Goal: Transaction & Acquisition: Book appointment/travel/reservation

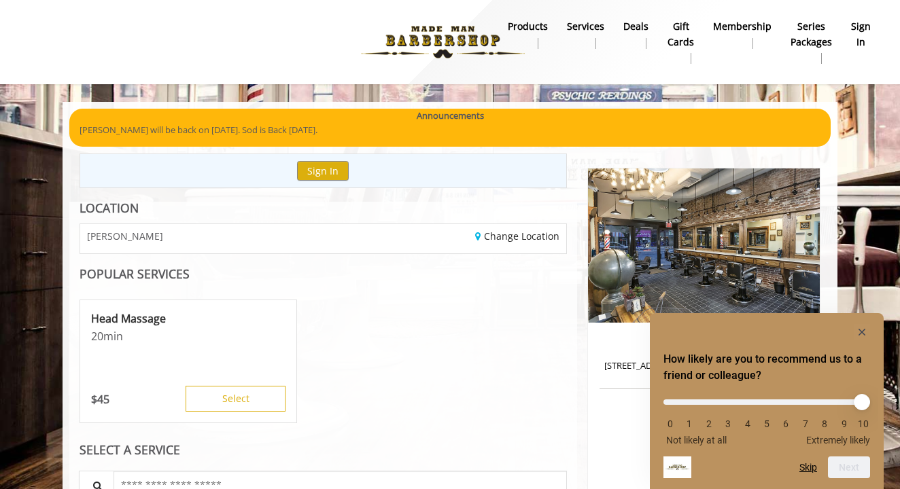
click at [862, 331] on rect "Hide survey" at bounding box center [862, 332] width 16 height 16
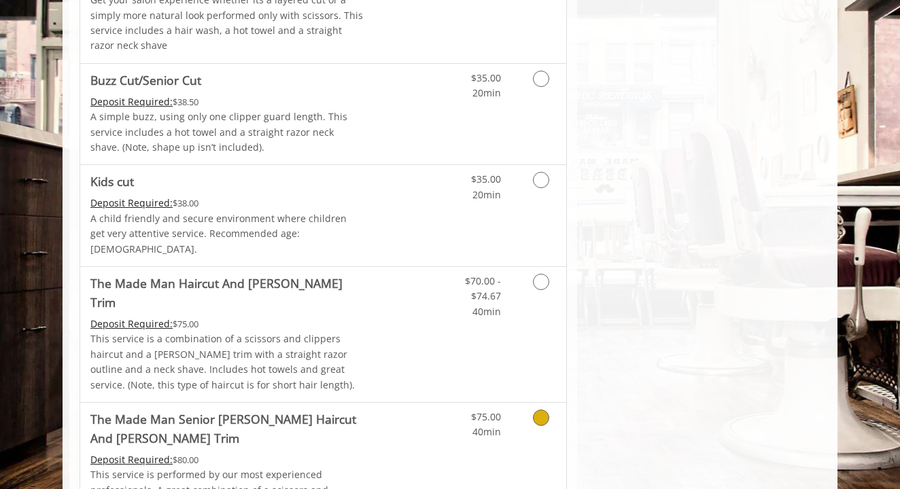
scroll to position [1007, 0]
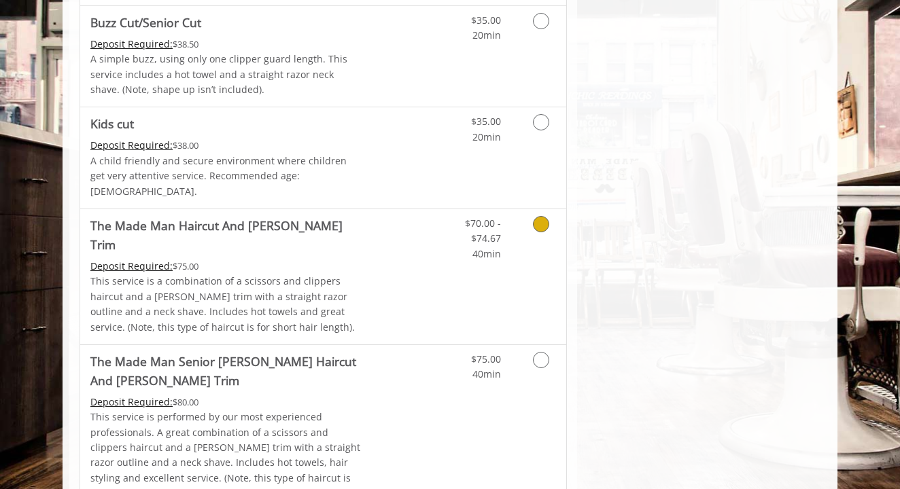
click at [406, 216] on link "Discounted Price" at bounding box center [404, 276] width 81 height 135
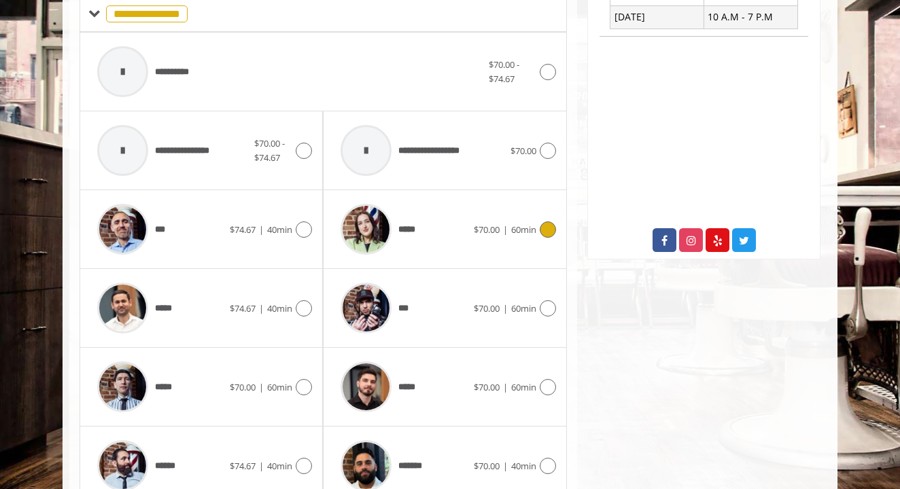
scroll to position [591, 0]
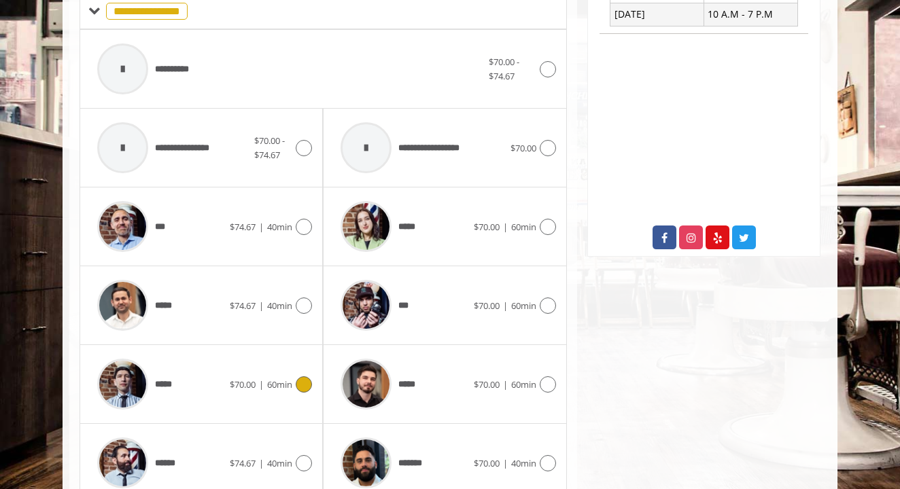
click at [304, 376] on icon at bounding box center [304, 384] width 16 height 16
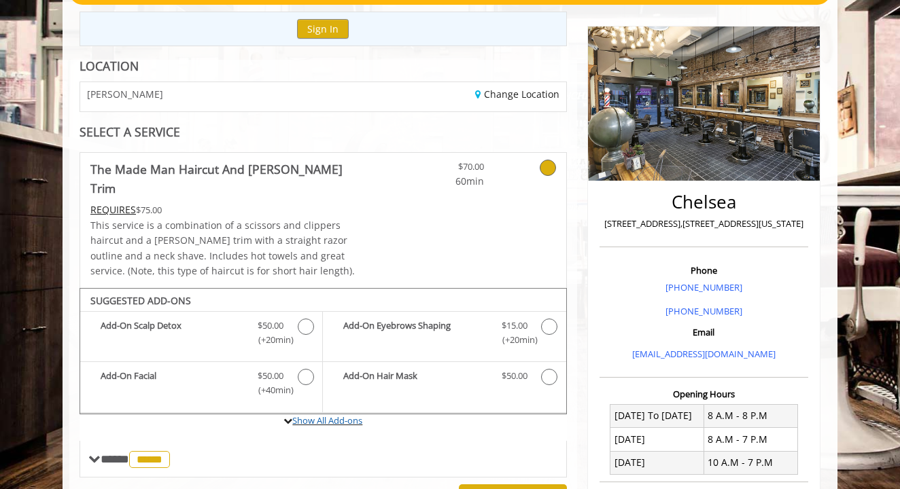
scroll to position [27, 0]
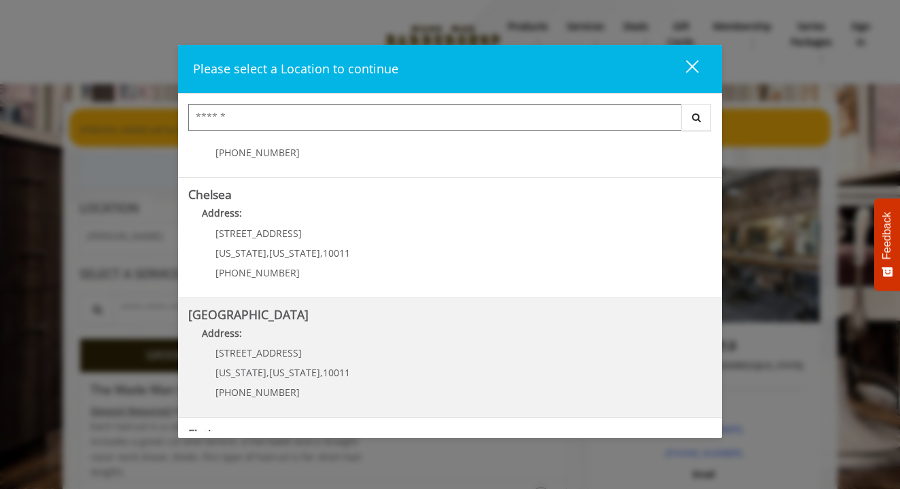
scroll to position [80, 0]
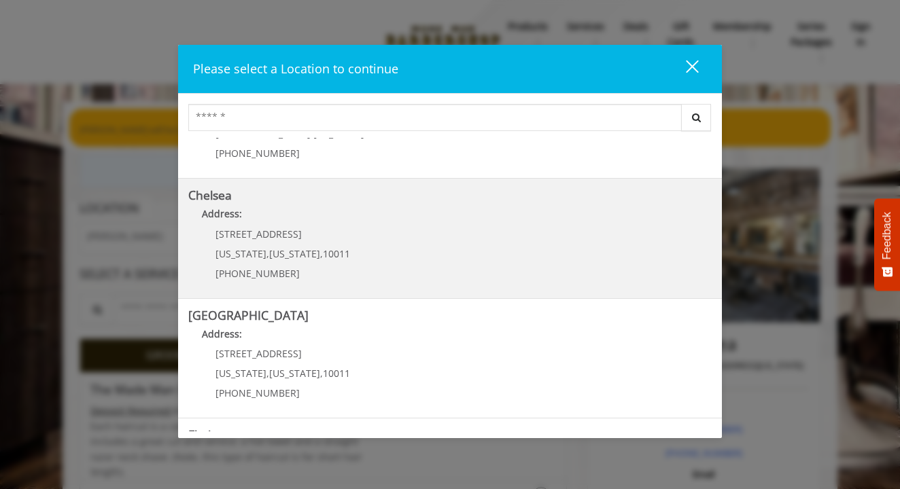
click at [408, 246] on link "Chelsea Address: [STREET_ADDRESS][US_STATE][US_STATE] (917) 639-3902" at bounding box center [449, 238] width 523 height 99
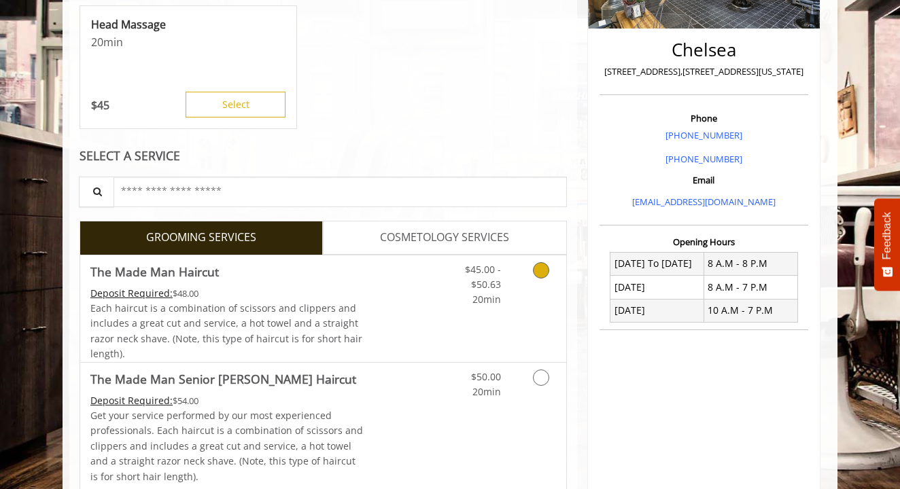
click at [349, 298] on div "Deposit Required: $48.00" at bounding box center [226, 293] width 273 height 15
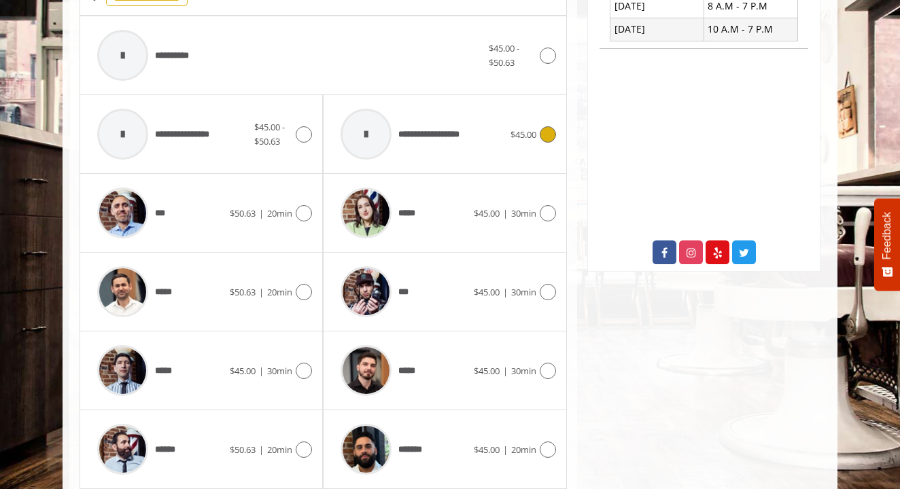
scroll to position [573, 0]
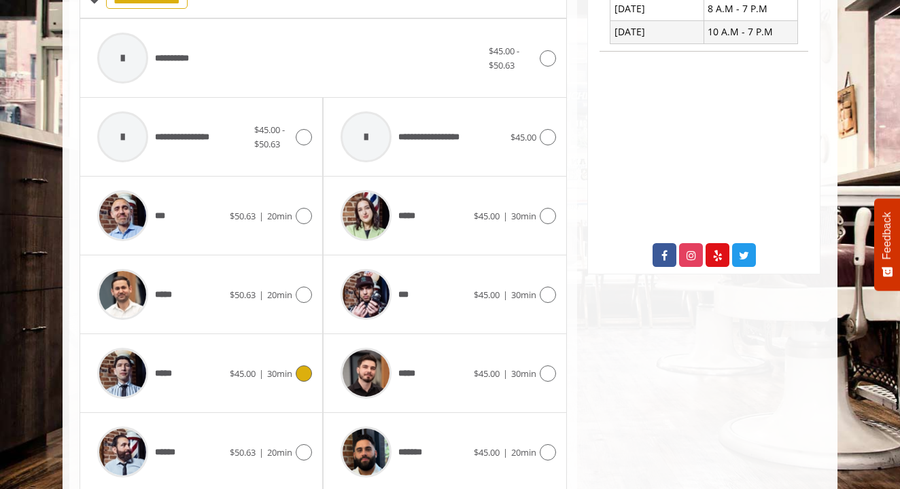
click at [190, 376] on div "*****" at bounding box center [159, 373] width 139 height 65
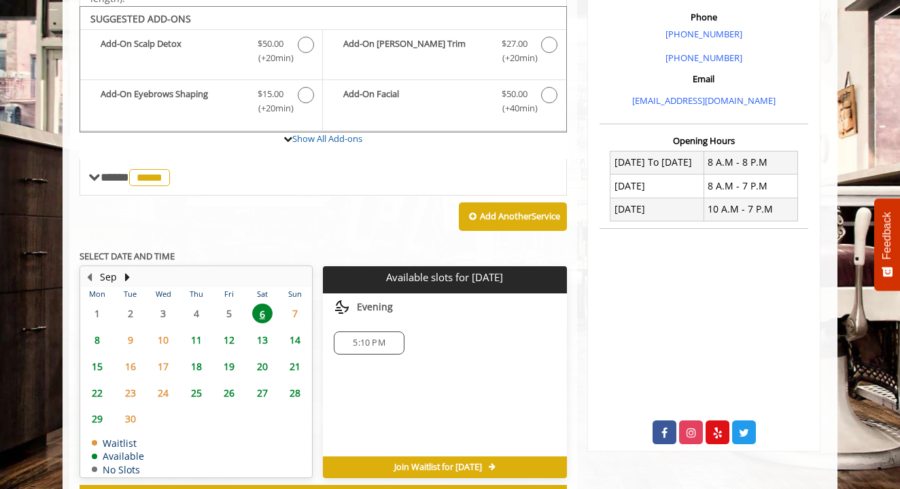
scroll to position [399, 0]
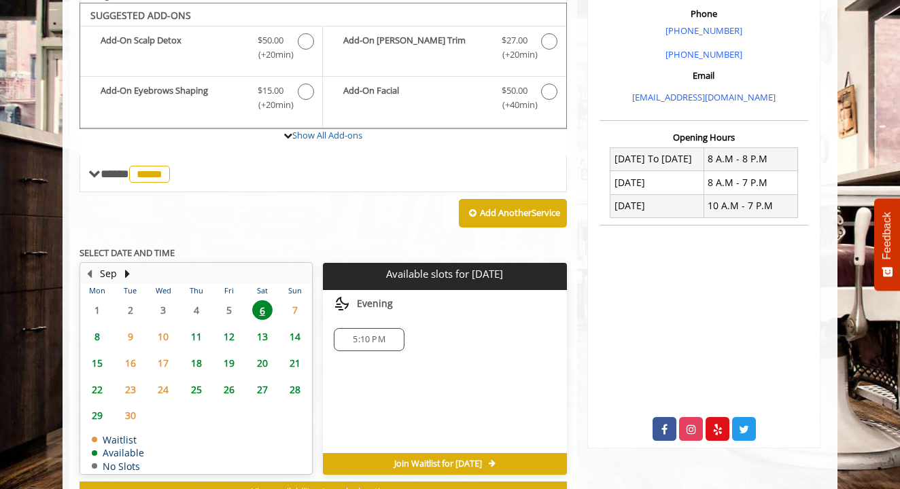
click at [375, 335] on span "5:10 PM" at bounding box center [369, 339] width 32 height 11
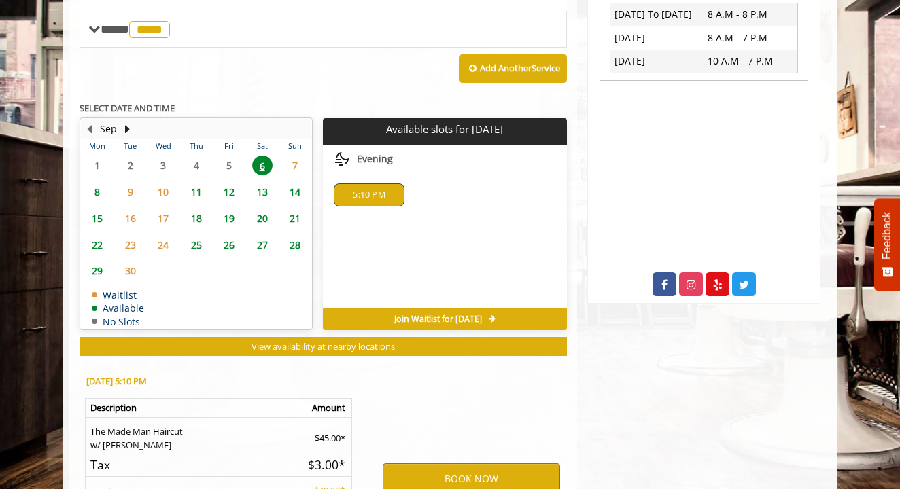
scroll to position [686, 0]
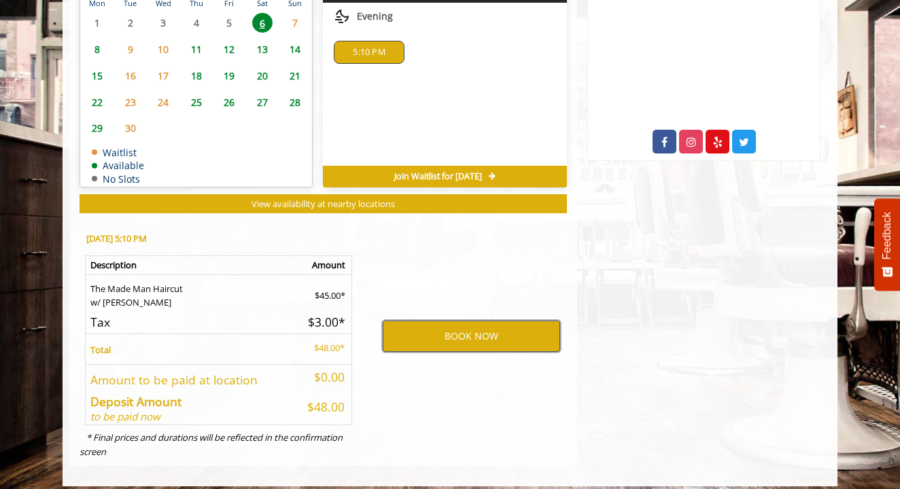
click at [409, 329] on button "BOOK NOW" at bounding box center [471, 336] width 177 height 31
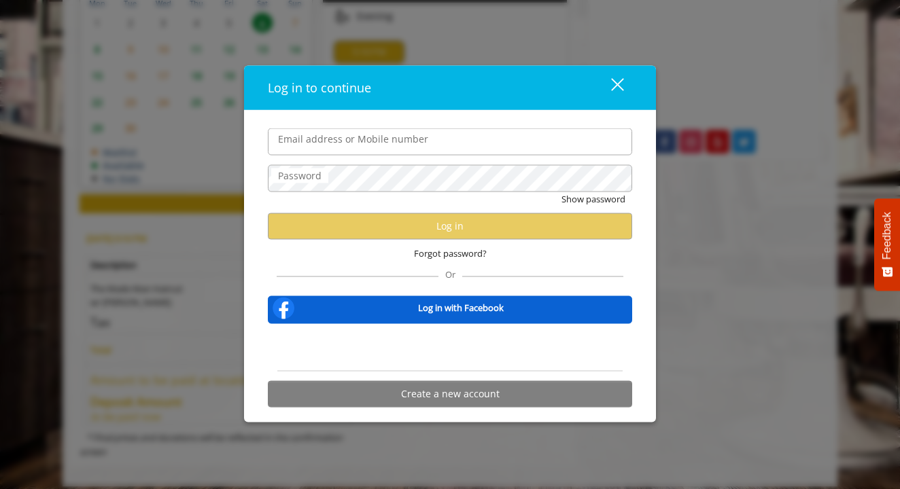
click at [582, 260] on div "Forgot password?" at bounding box center [450, 253] width 364 height 28
click at [463, 333] on div "Sign in with Google. Opens in new tab" at bounding box center [450, 347] width 136 height 30
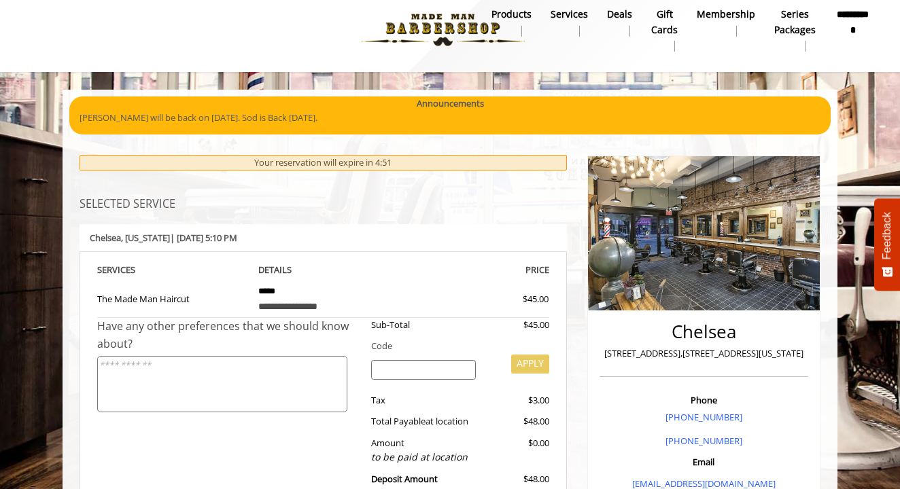
scroll to position [0, 0]
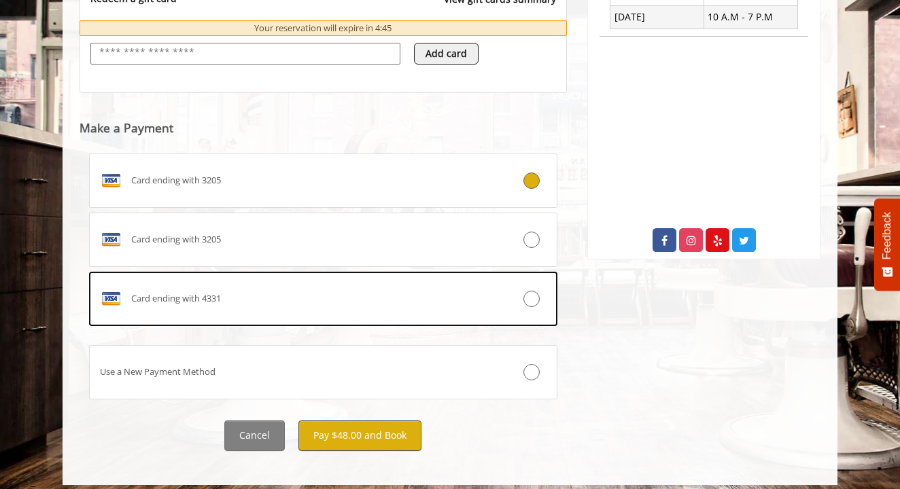
click at [349, 422] on button "Pay $48.00 and Book" at bounding box center [359, 436] width 123 height 31
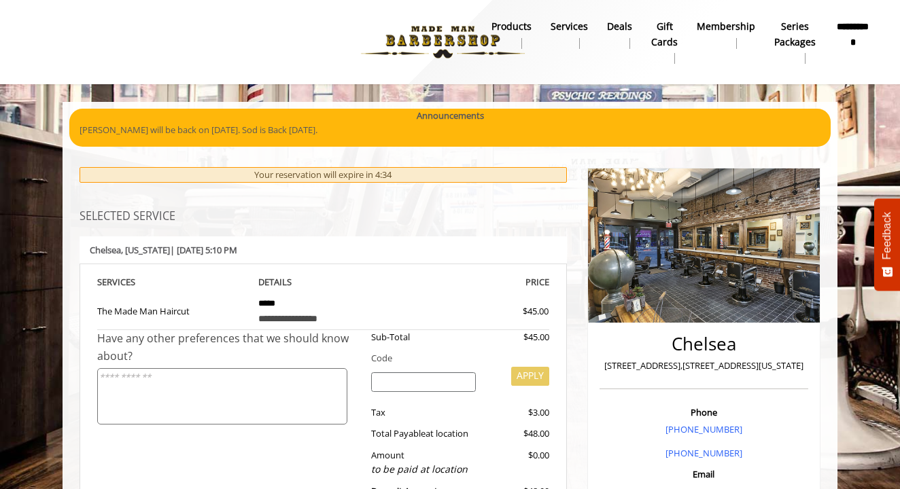
scroll to position [-6, 0]
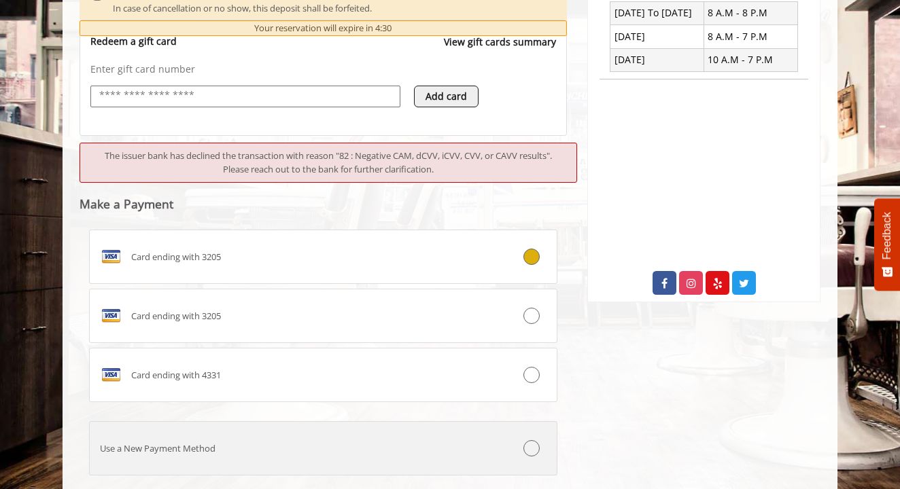
click at [285, 455] on label "Use a New Payment Method" at bounding box center [323, 448] width 468 height 54
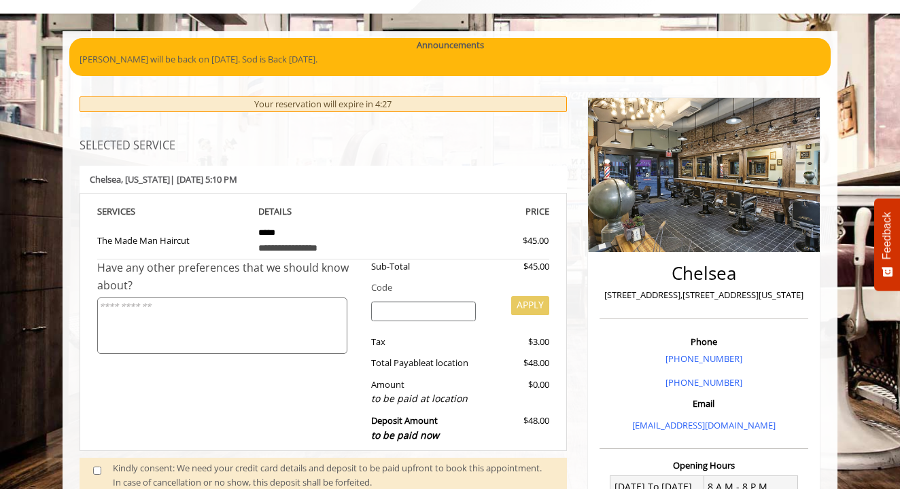
scroll to position [0, 0]
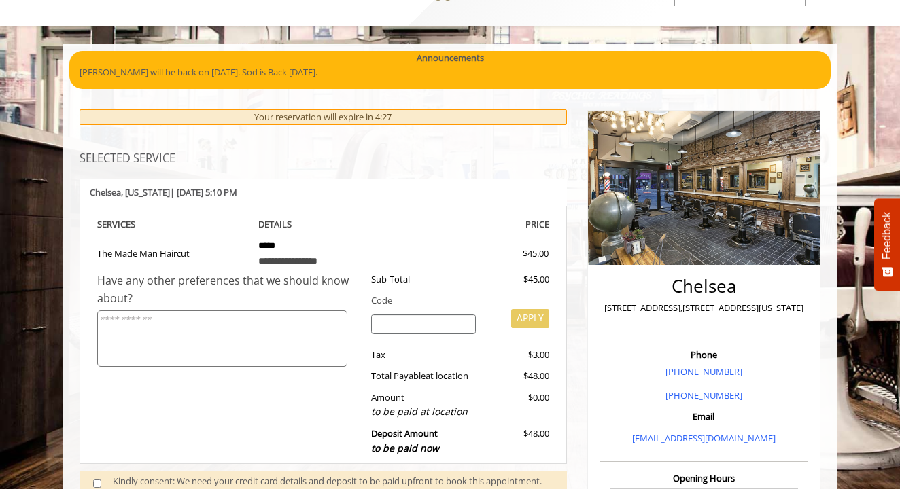
select select "***"
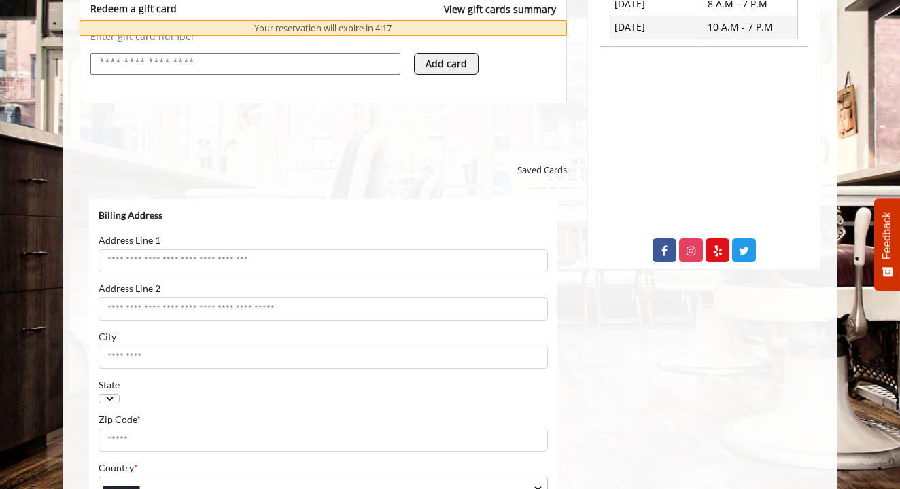
scroll to position [650, 0]
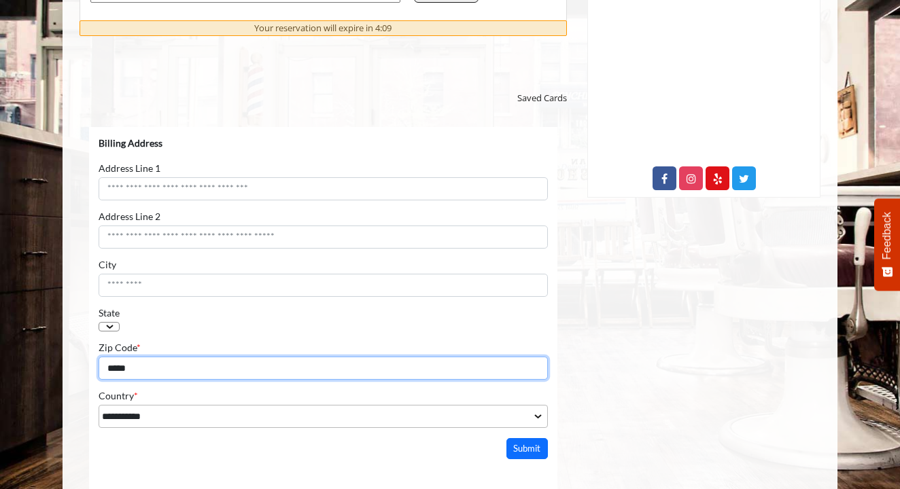
type input "*****"
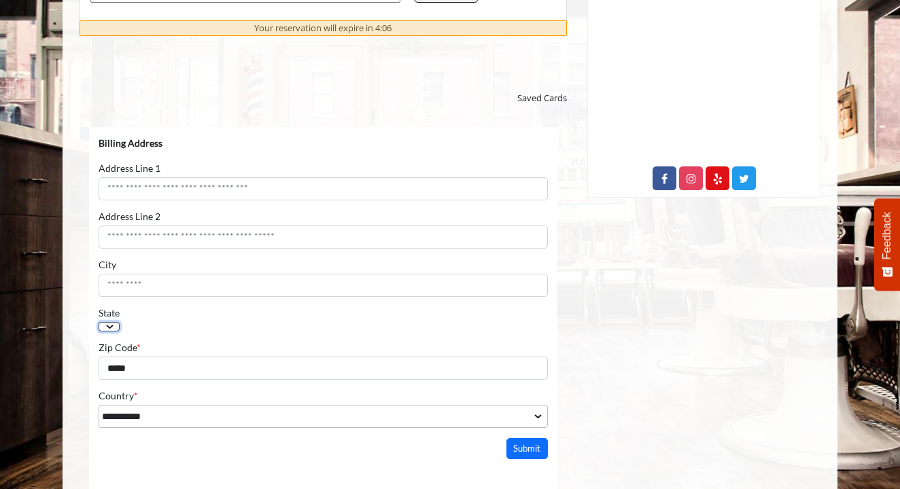
select select "**"
click at [521, 459] on button "Submit" at bounding box center [527, 448] width 42 height 21
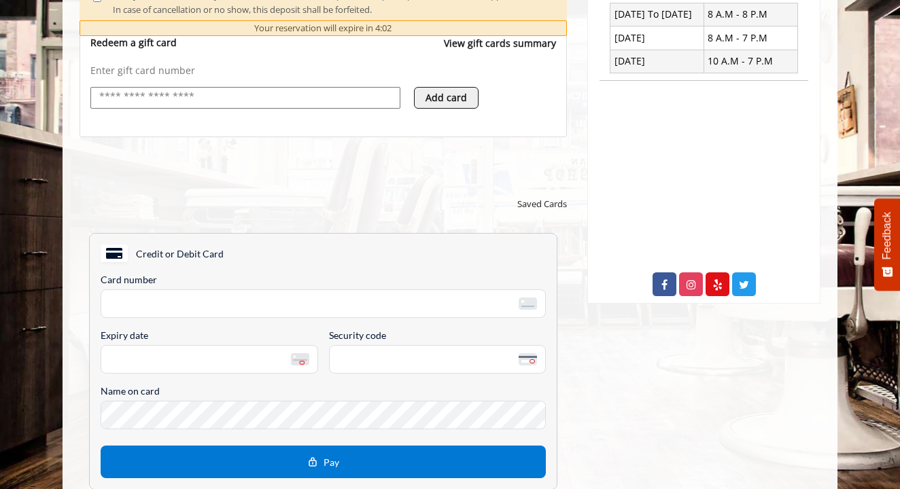
scroll to position [625, 0]
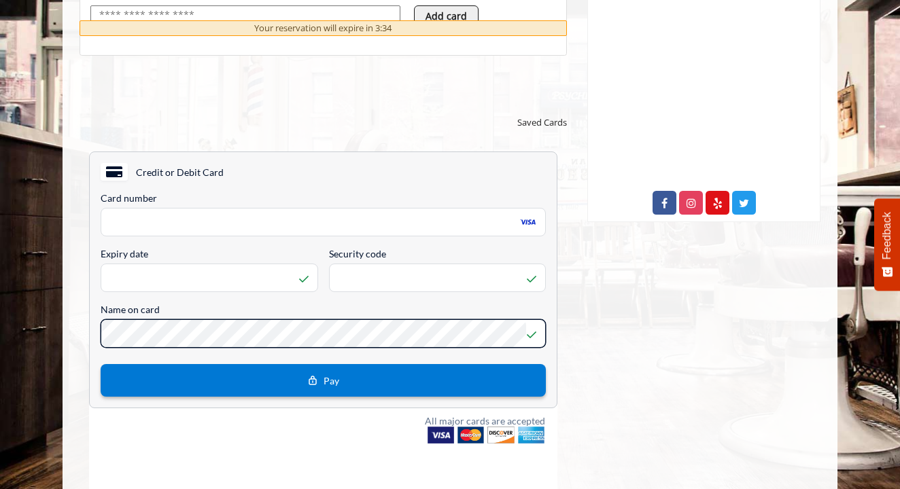
click at [341, 376] on button "Pay" at bounding box center [323, 380] width 445 height 33
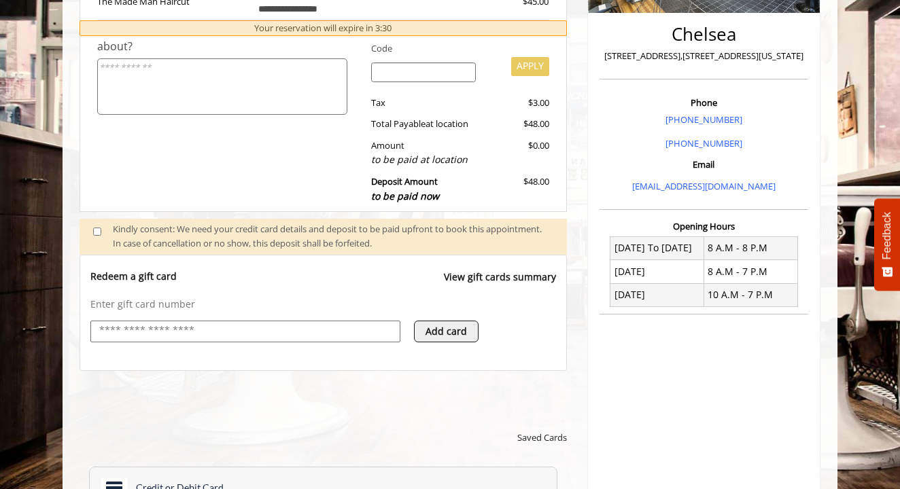
scroll to position [306, 0]
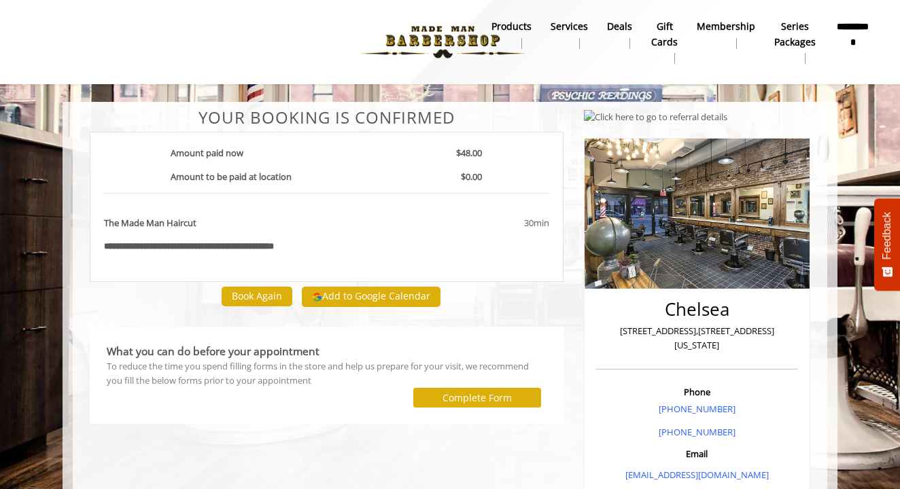
click at [366, 306] on div "Add to Google Calendar" at bounding box center [371, 297] width 148 height 30
click at [370, 289] on button "Add to Google Calendar" at bounding box center [371, 297] width 139 height 20
